Goal: Task Accomplishment & Management: Manage account settings

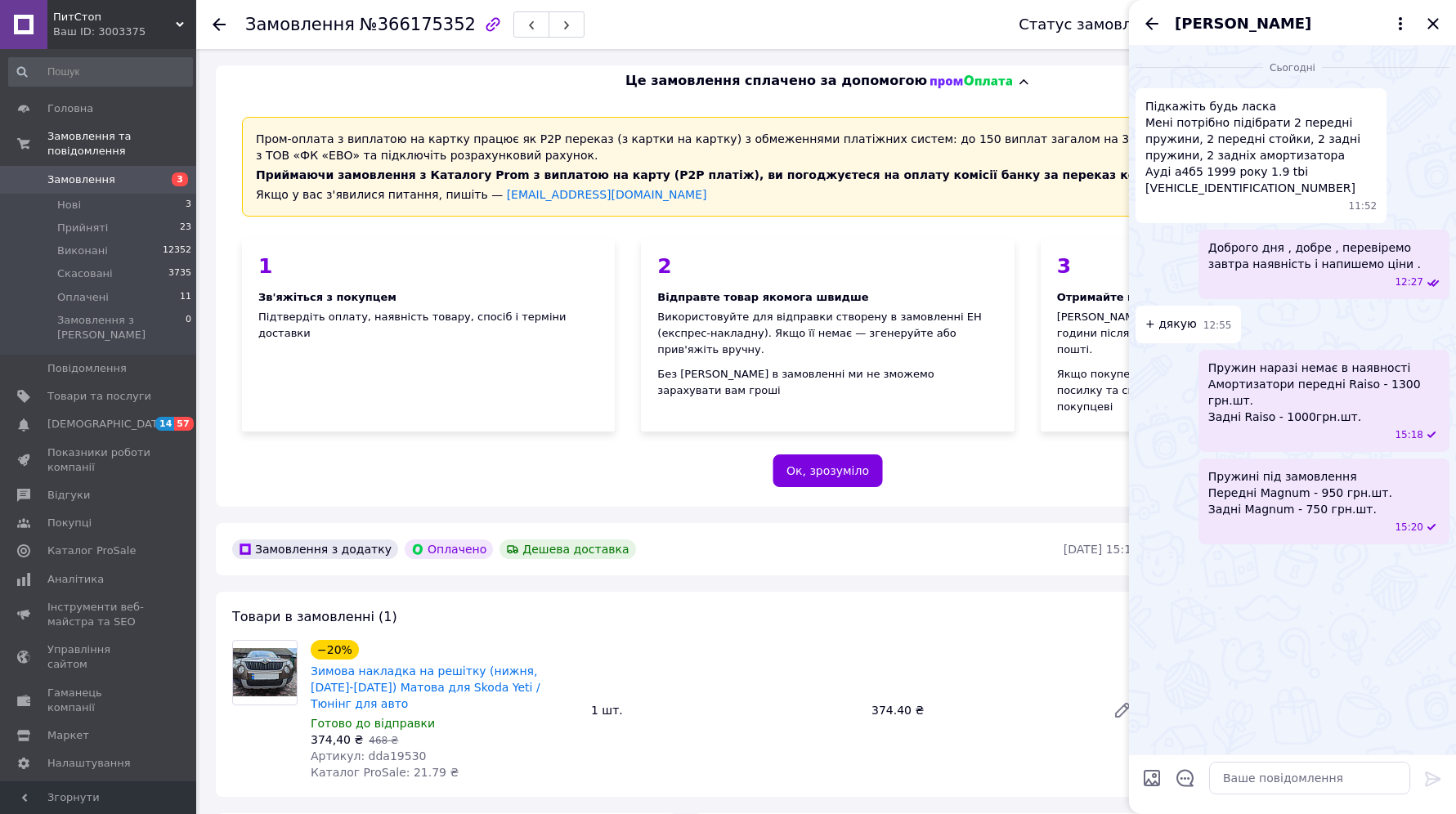
scroll to position [102, 0]
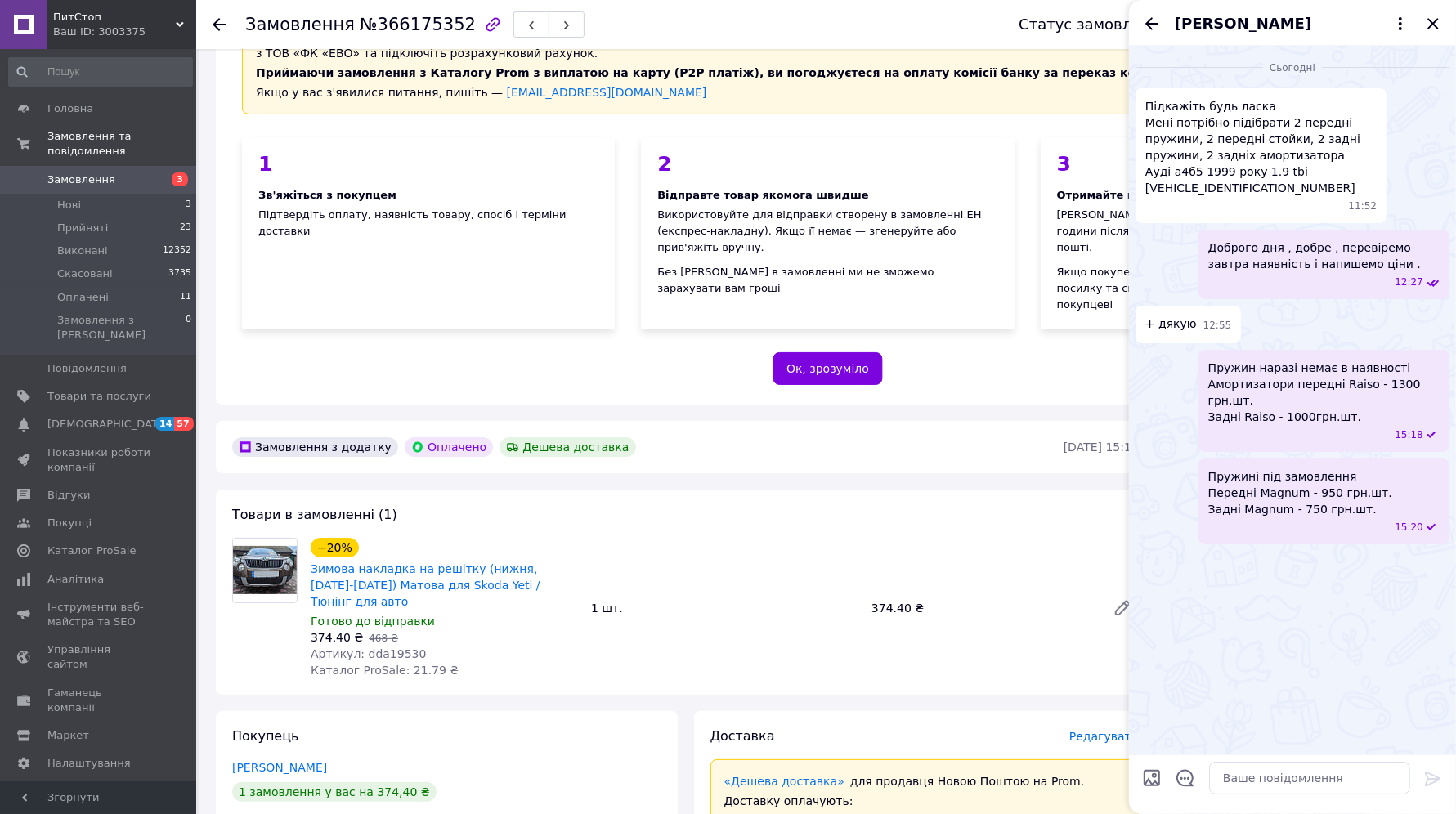
click at [150, 286] on li "Оплачені 11" at bounding box center [101, 297] width 201 height 23
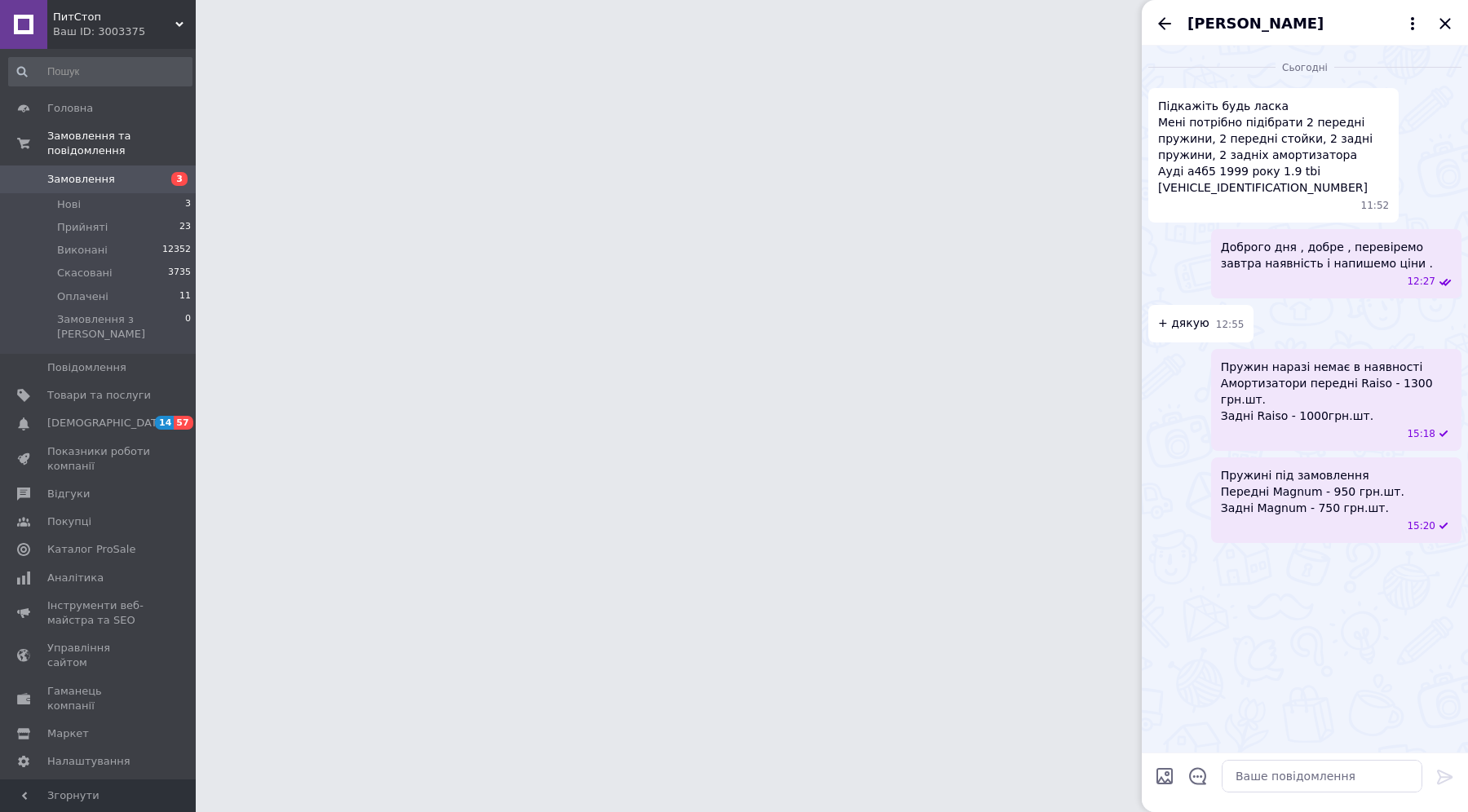
click at [1443, 21] on icon "Закрити" at bounding box center [1444, 23] width 11 height 11
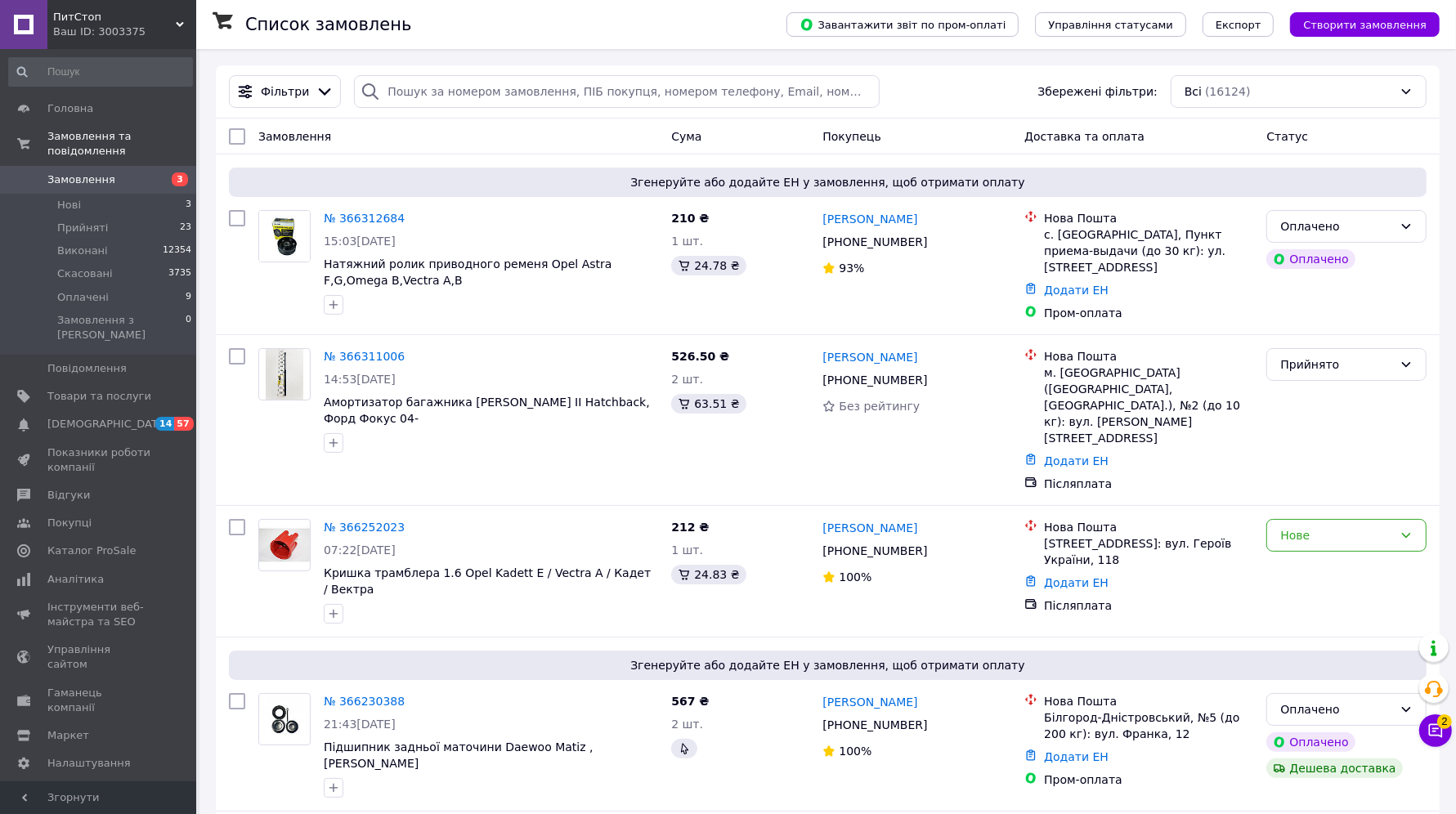
click at [131, 286] on li "Оплачені 9" at bounding box center [101, 297] width 201 height 23
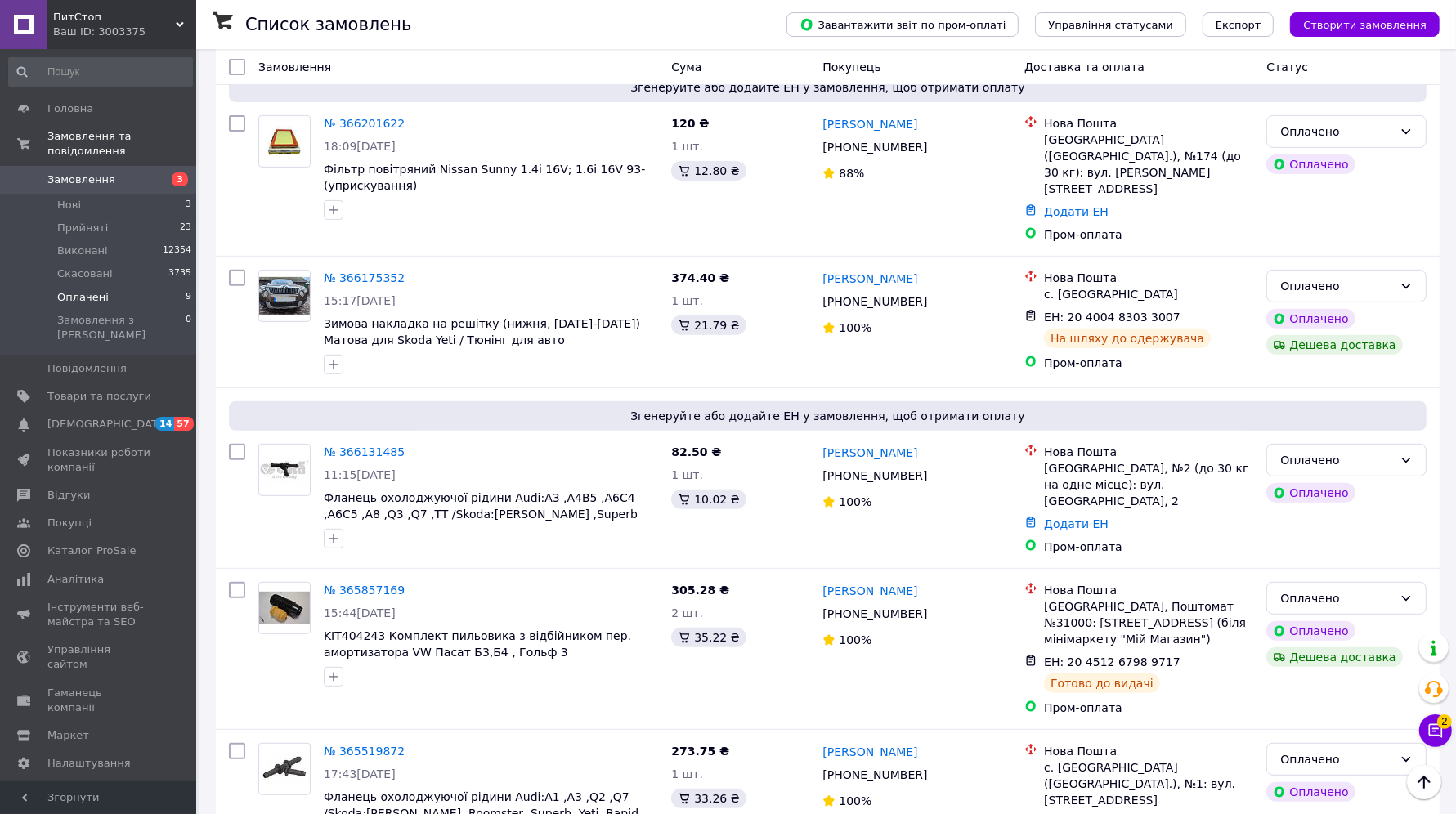
scroll to position [511, 0]
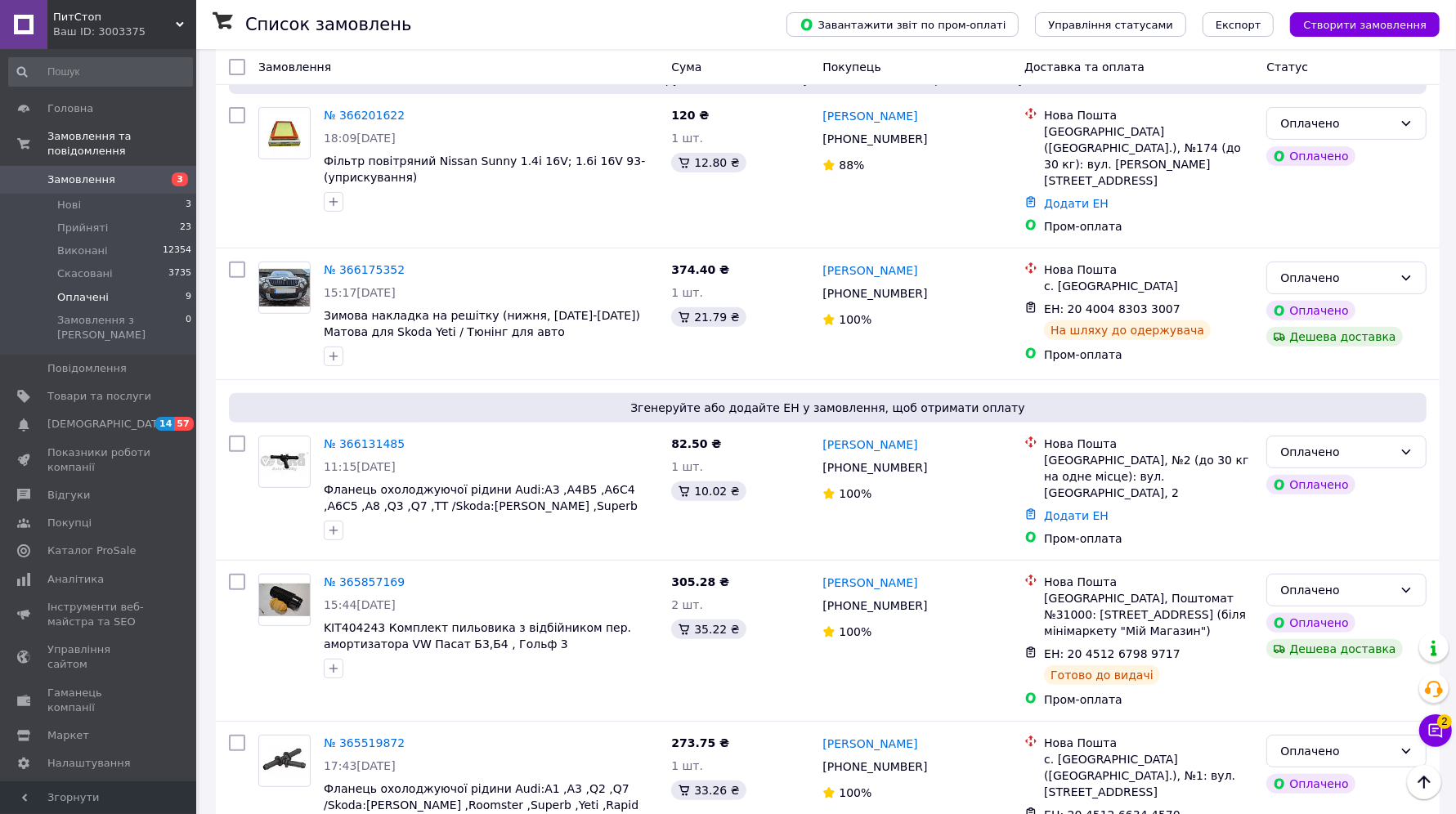
click at [361, 437] on link "№ 366131485" at bounding box center [364, 444] width 81 height 13
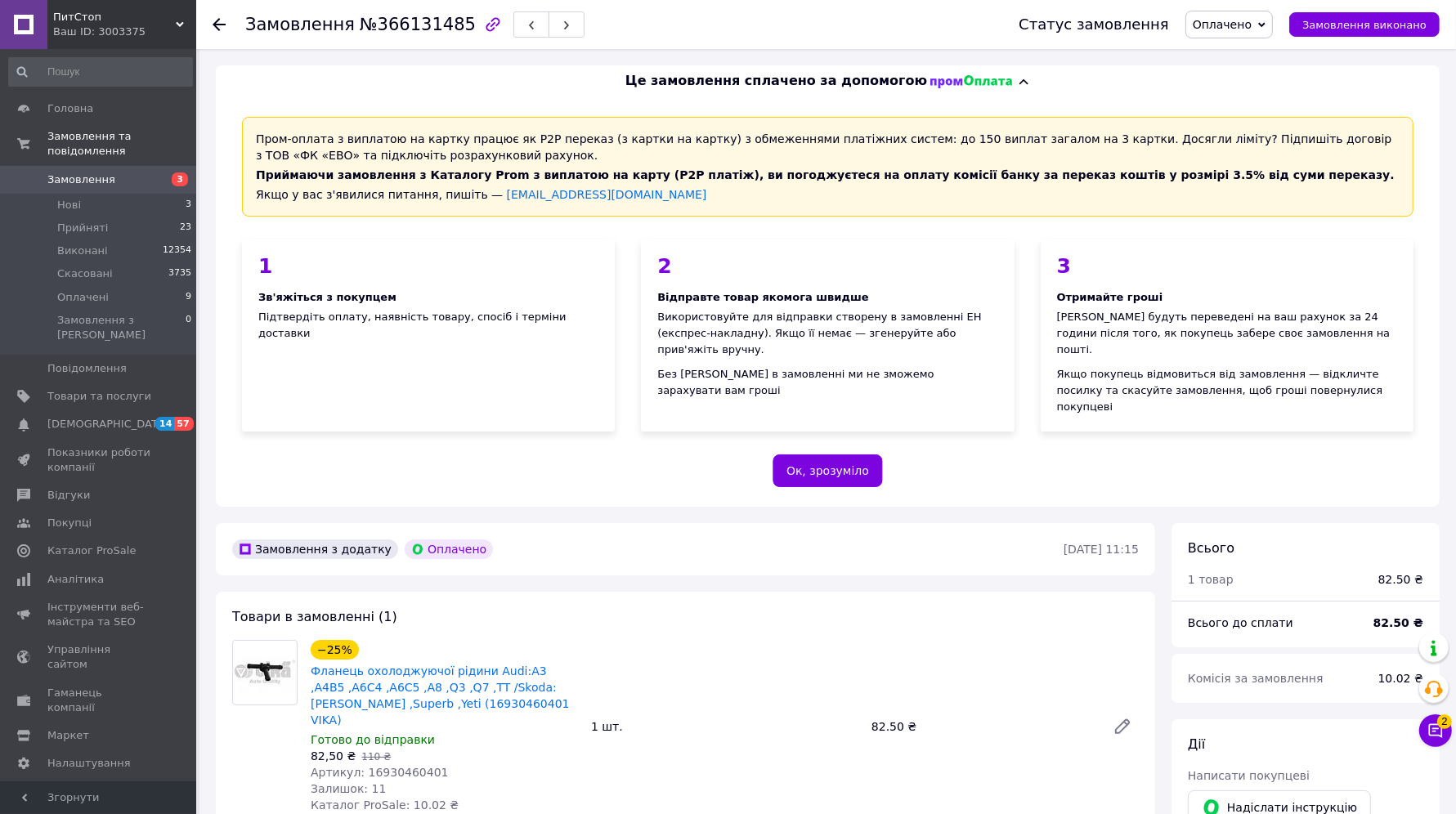
scroll to position [432, 0]
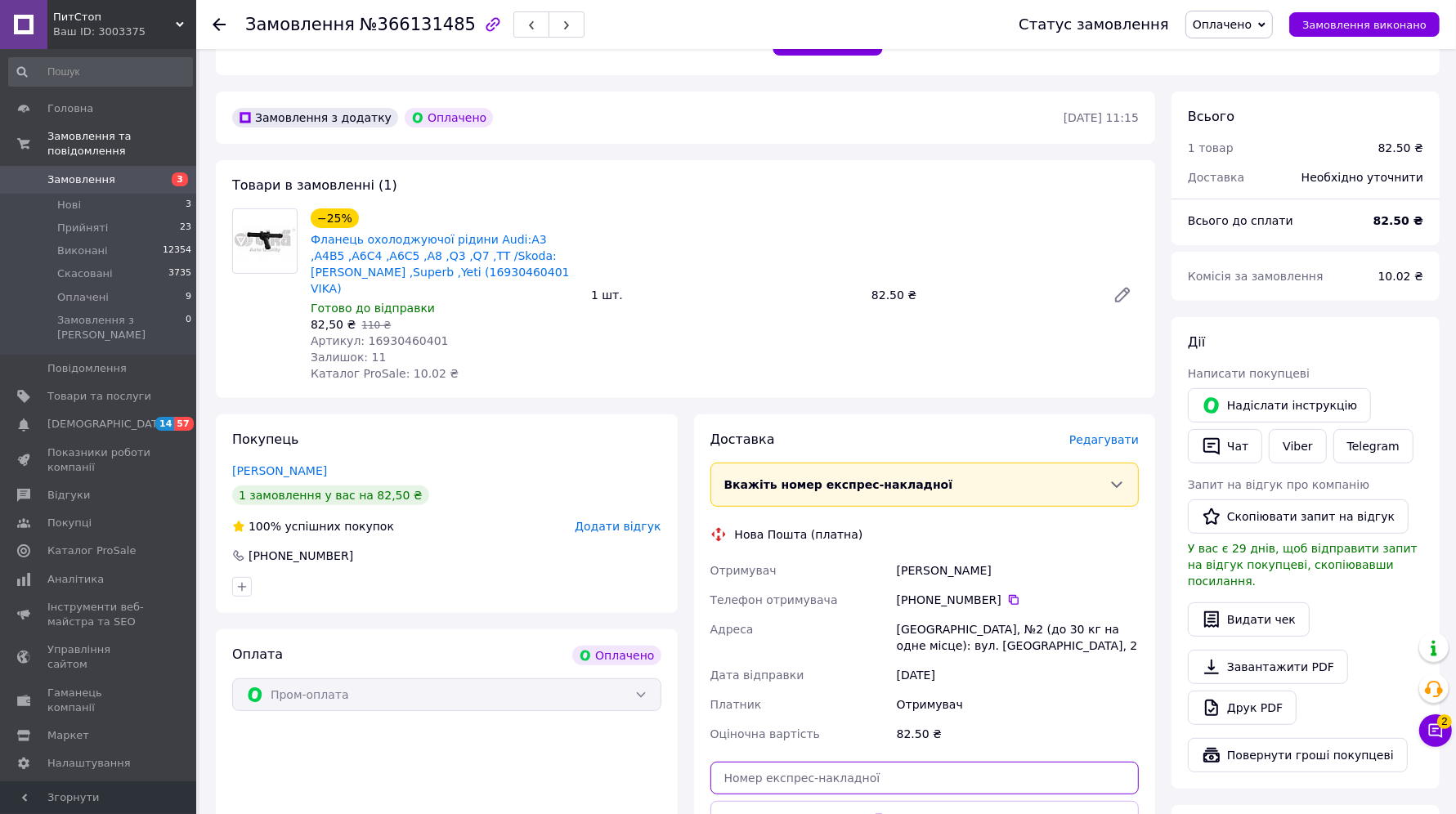
click at [920, 762] on input "text" at bounding box center [925, 779] width 429 height 33
paste input "20451268815718"
type input "20451268815718"
click at [925, 801] on button "Передати номер" at bounding box center [925, 817] width 429 height 33
